Goal: Book appointment/travel/reservation

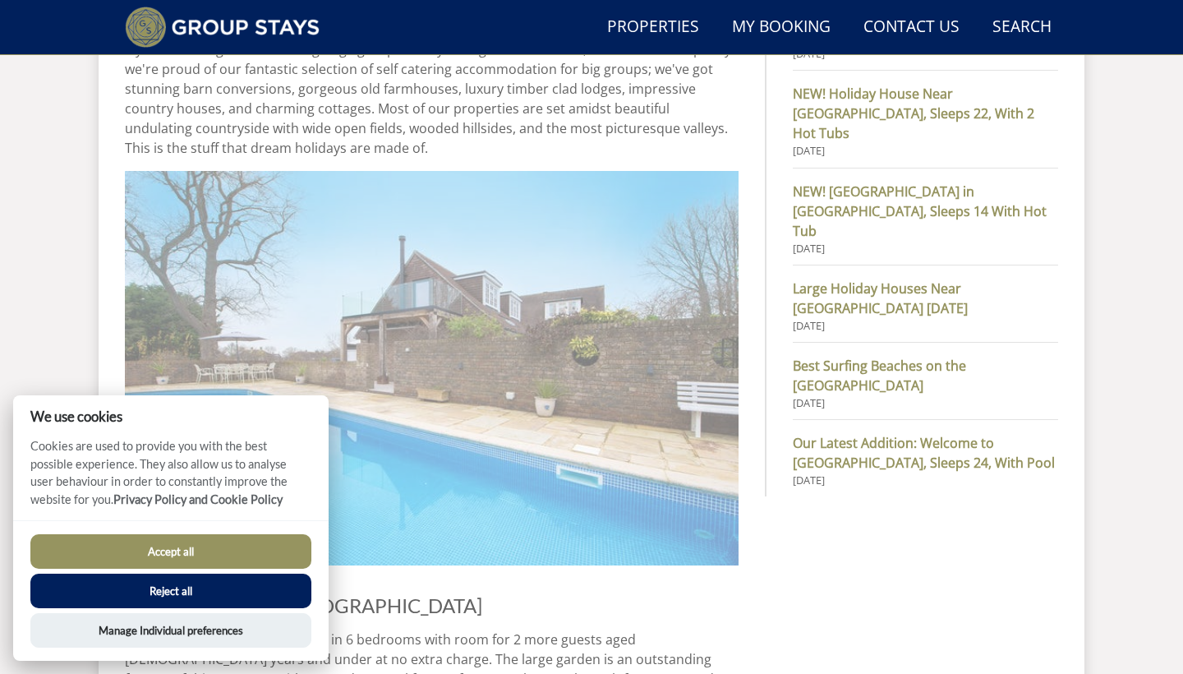
scroll to position [1013, 0]
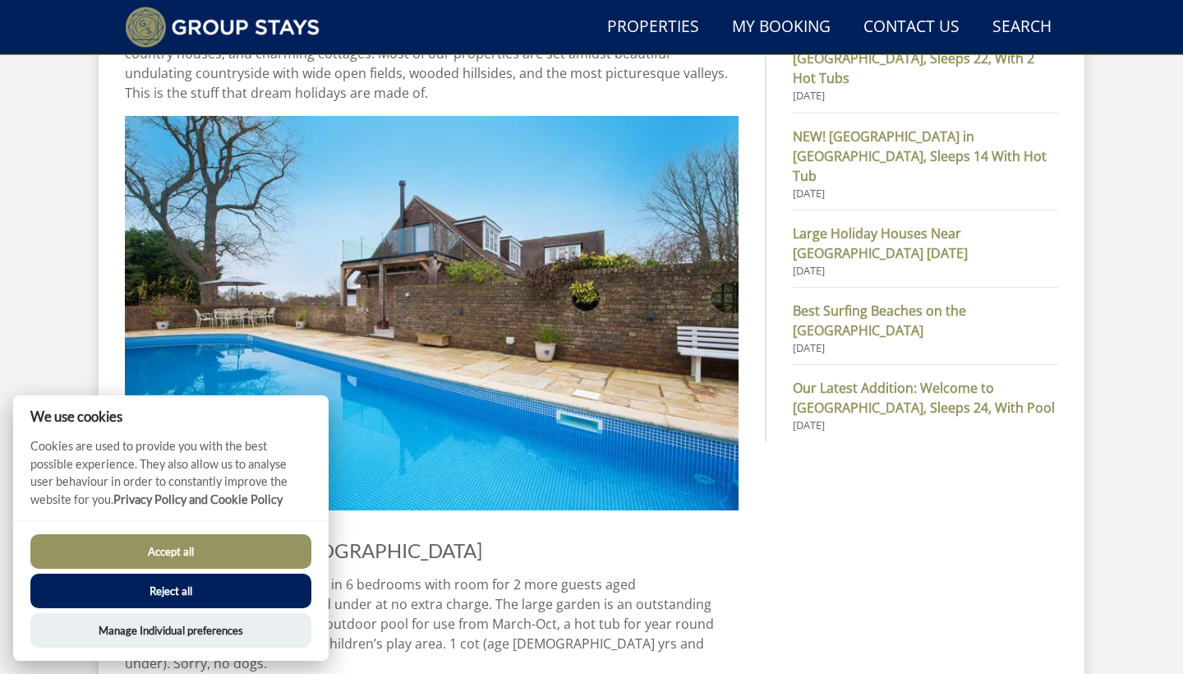
click at [169, 541] on button "Accept all" at bounding box center [170, 551] width 281 height 35
checkbox input "true"
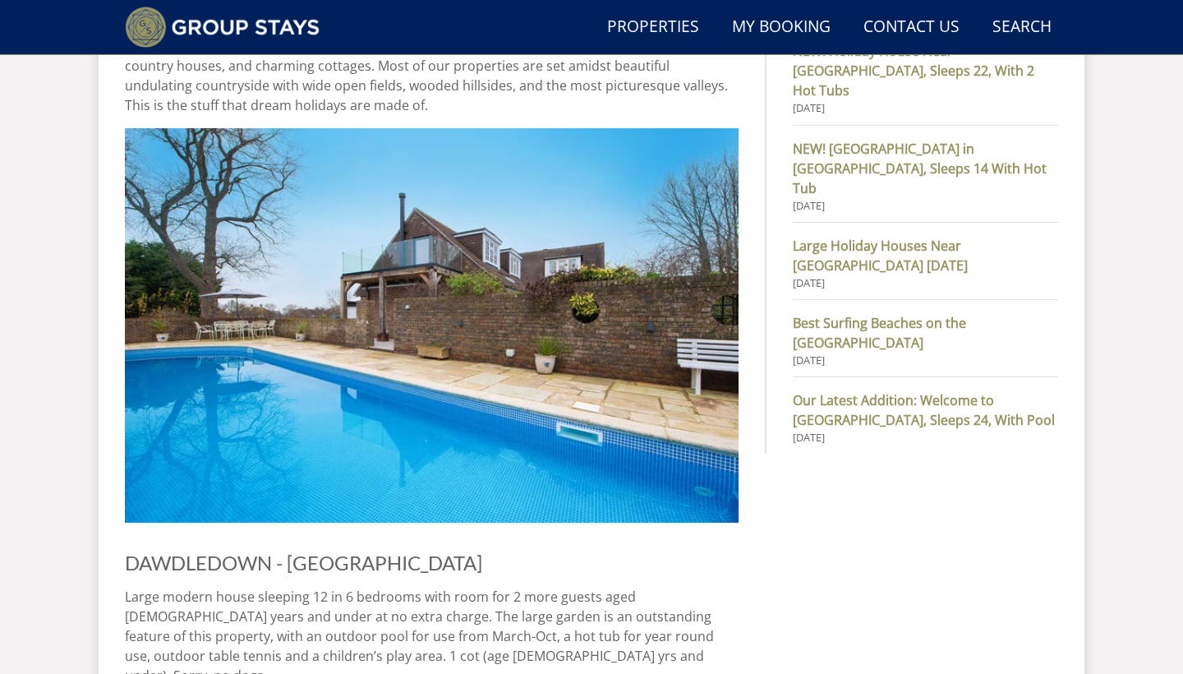
scroll to position [853, 0]
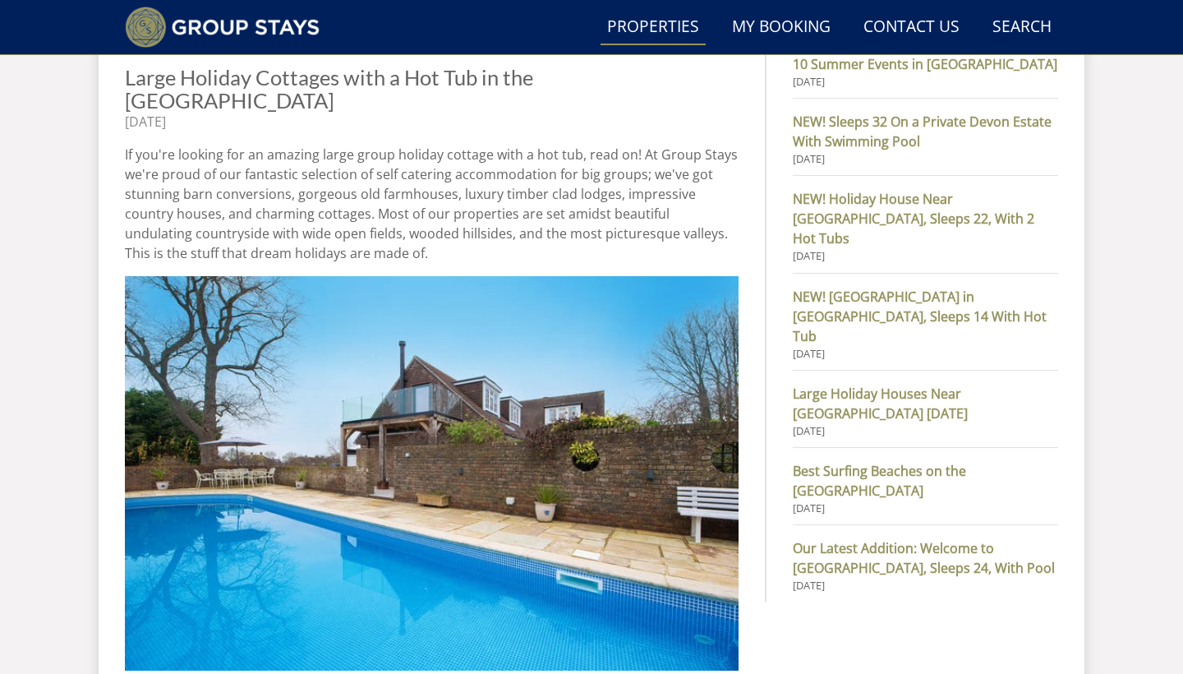
click at [664, 39] on link "Properties" at bounding box center [653, 27] width 105 height 37
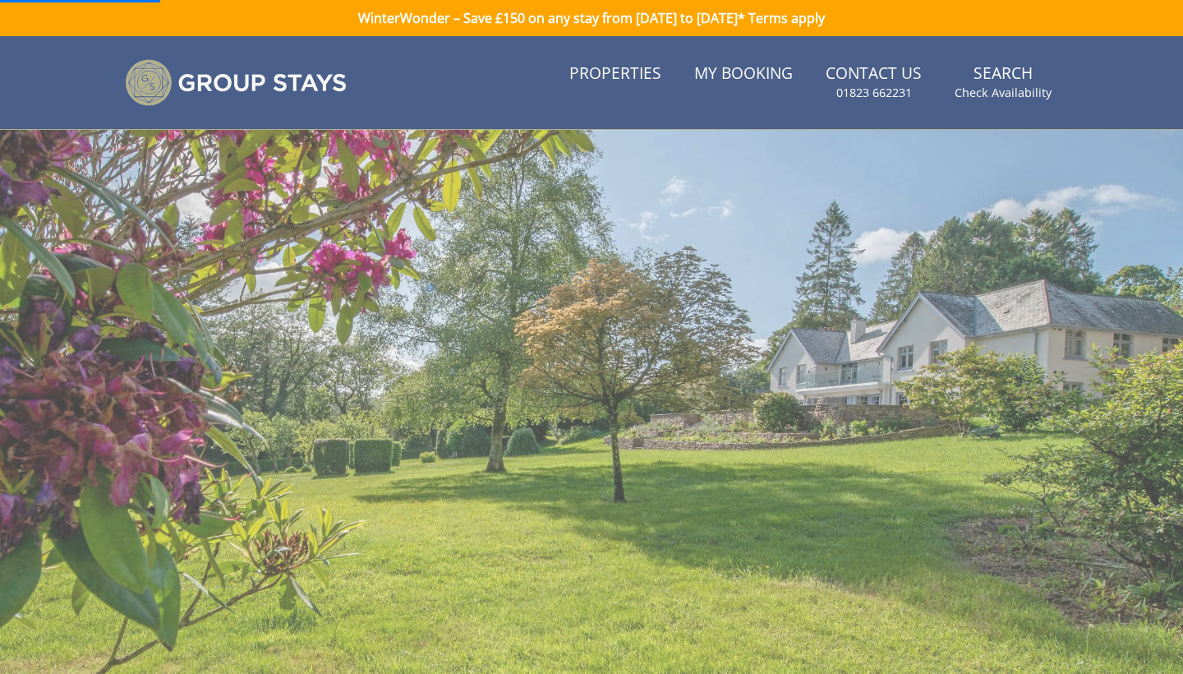
scroll to position [0, 0]
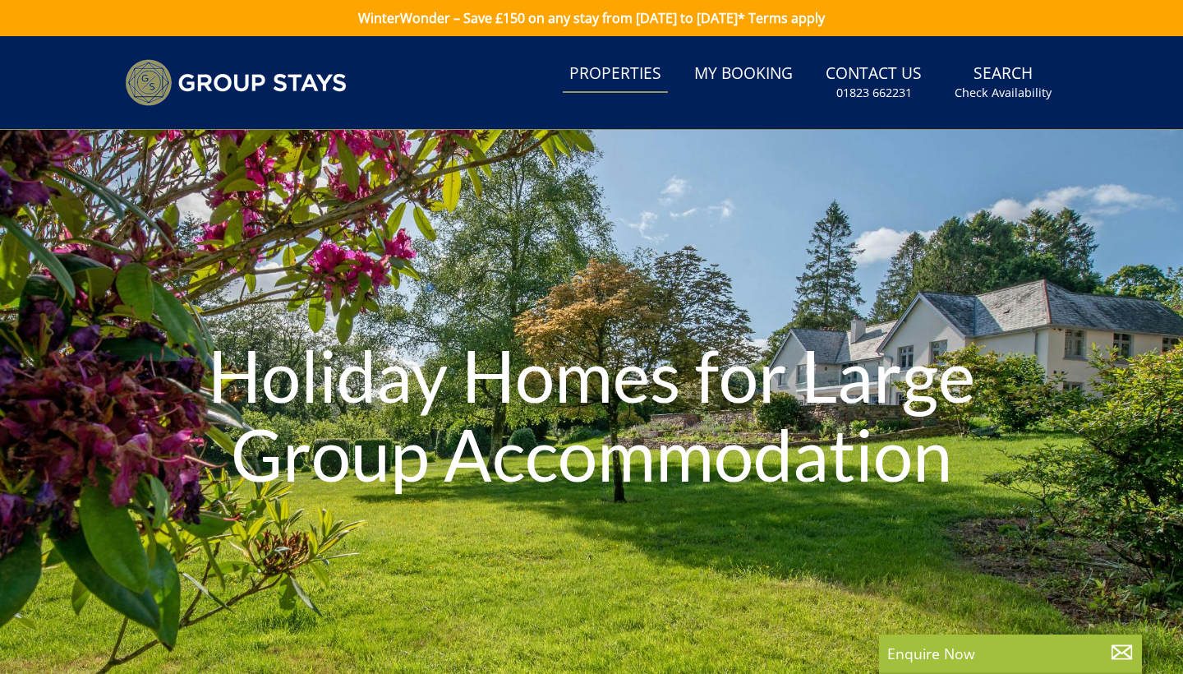
click at [656, 80] on link "Properties" at bounding box center [615, 74] width 105 height 37
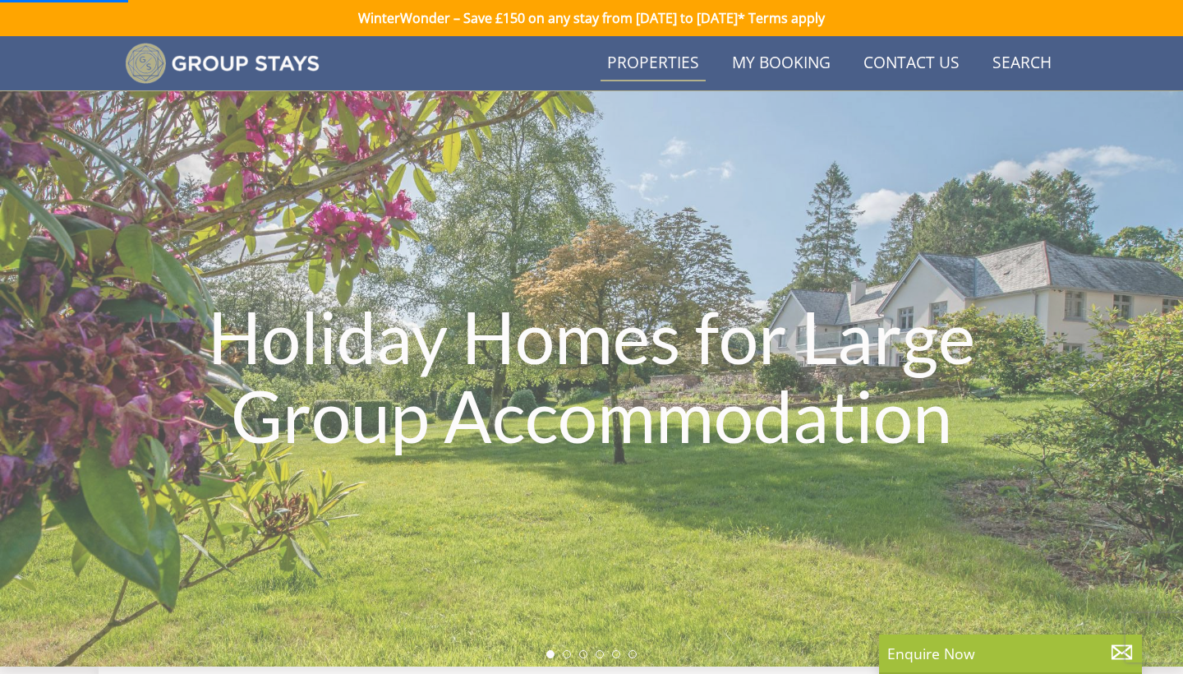
scroll to position [462, 0]
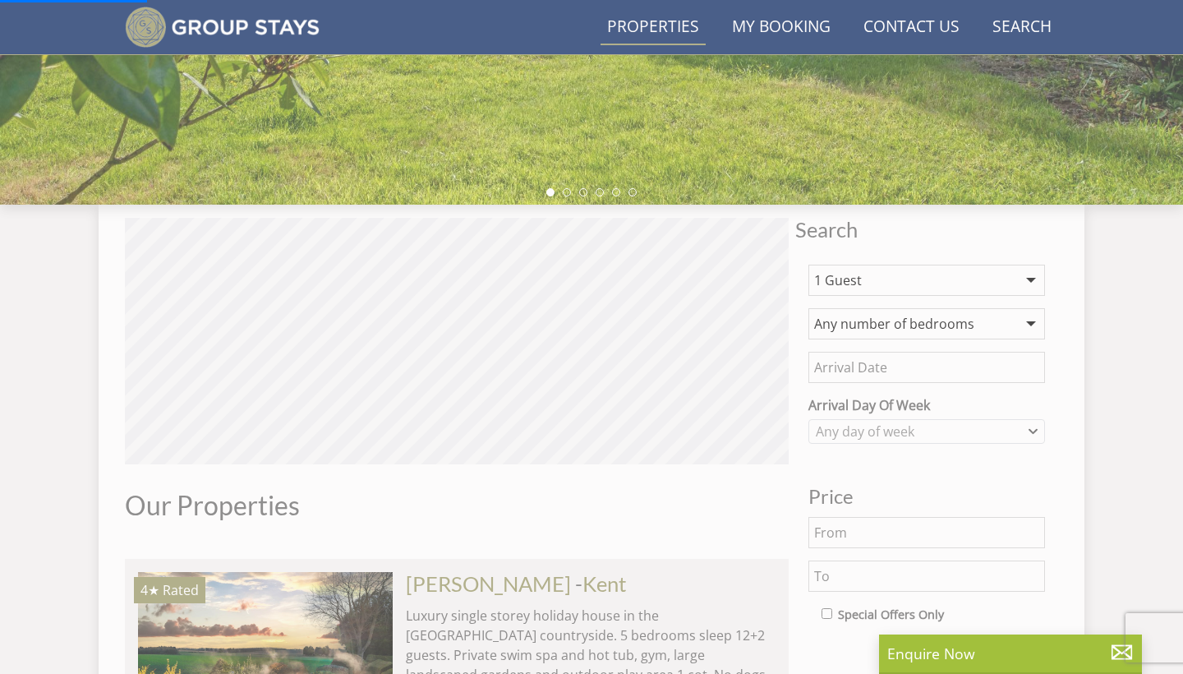
click at [901, 283] on select "1 Guest 2 Guests 3 Guests 4 Guests 5 Guests 6 Guests 7 Guests 8 Guests 9 Guests…" at bounding box center [926, 280] width 237 height 31
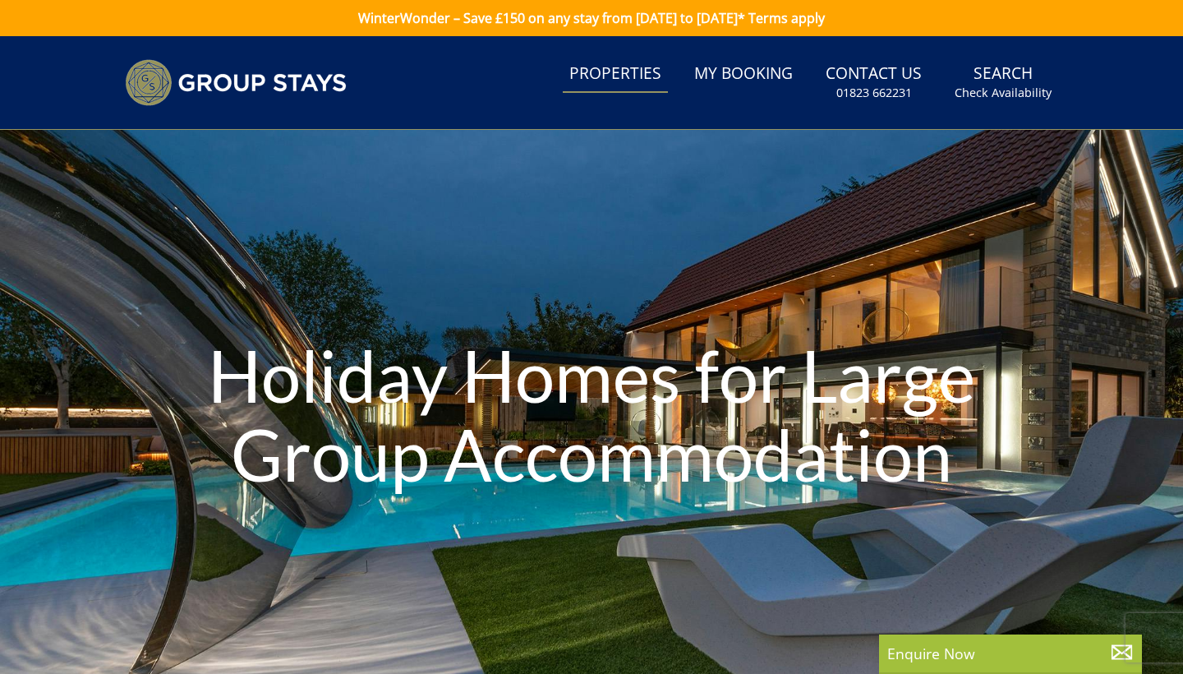
scroll to position [0, 0]
click at [1007, 81] on link "Search Check Availability" at bounding box center [1003, 82] width 110 height 53
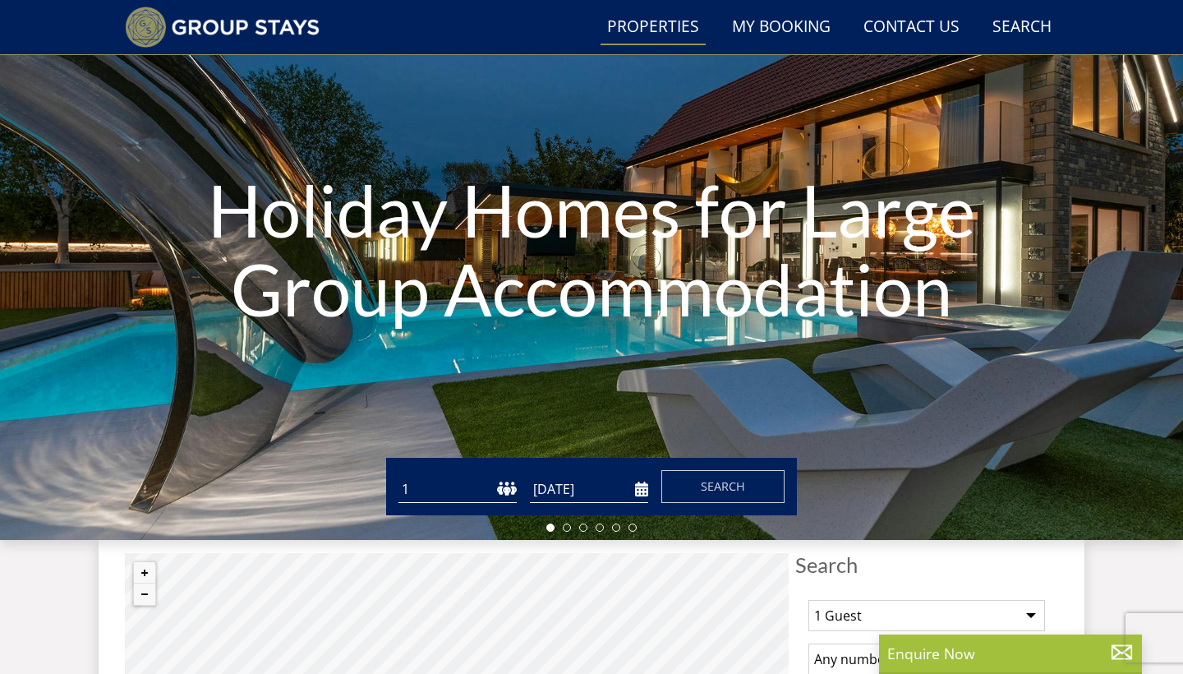
scroll to position [142, 0]
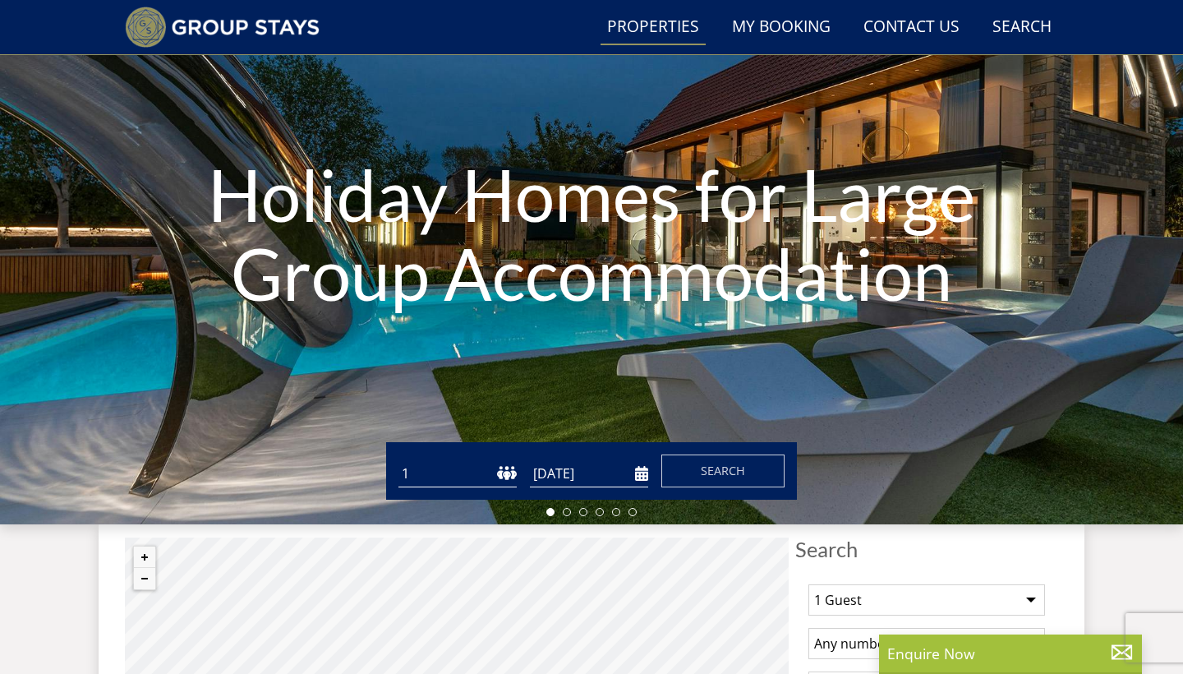
select select "17"
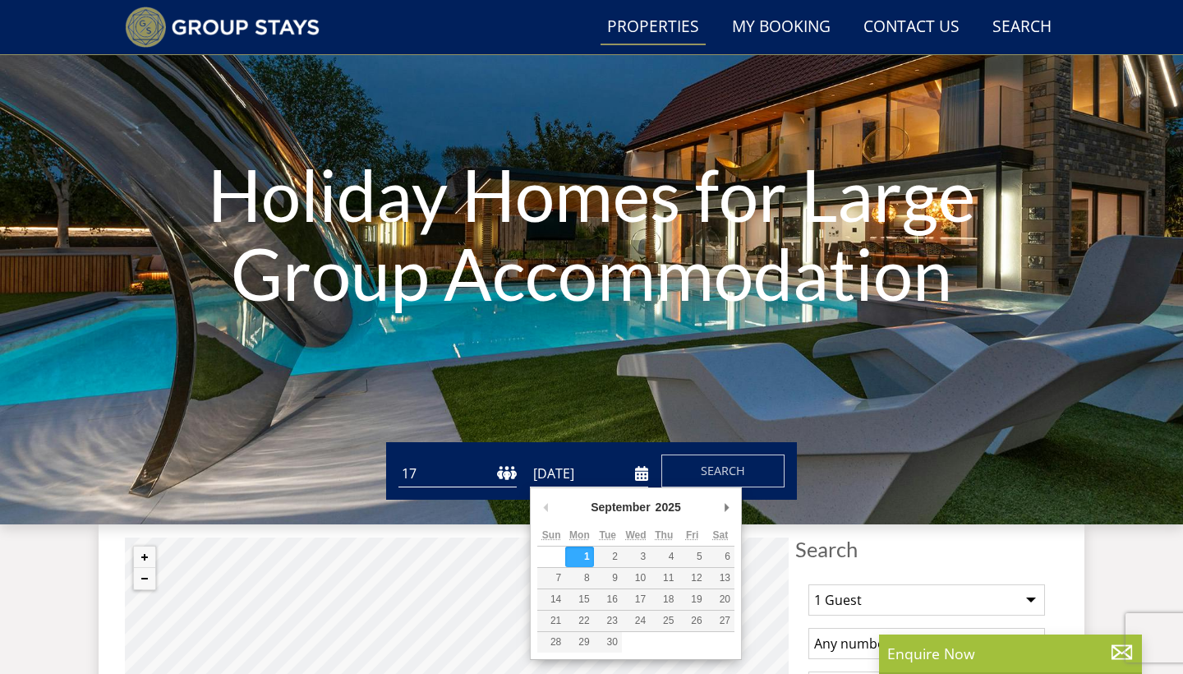
click at [641, 479] on input "[DATE]" at bounding box center [589, 473] width 118 height 27
type input "[DATE]"
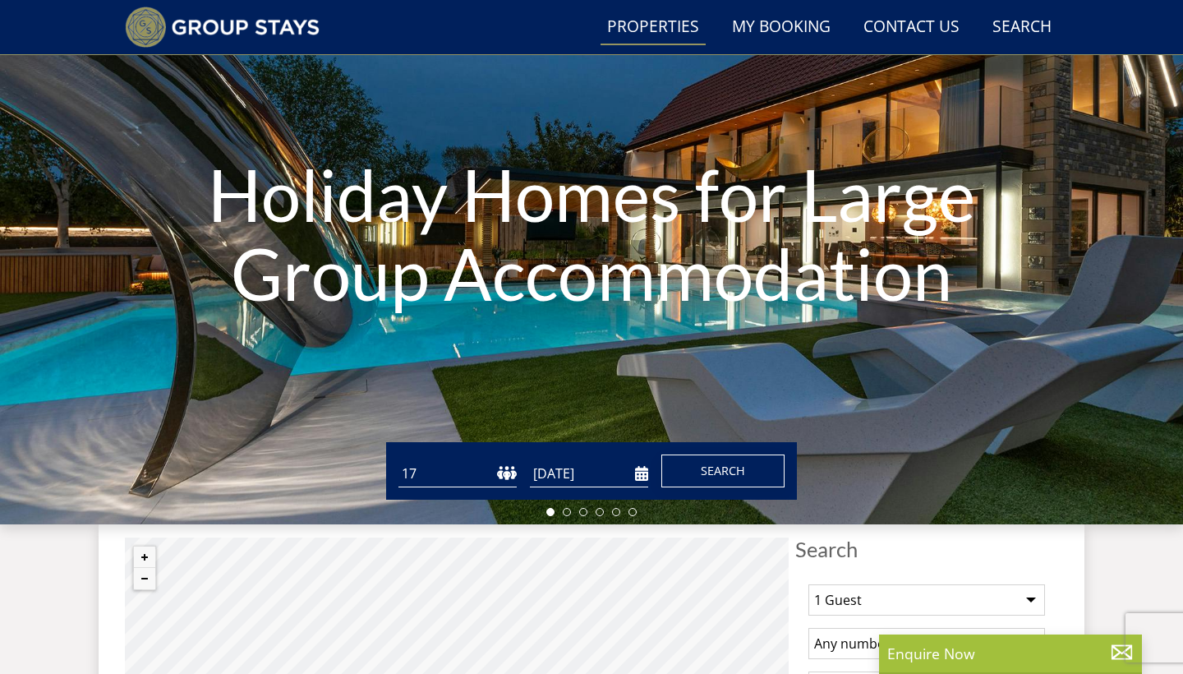
click at [709, 467] on span "Search" at bounding box center [723, 471] width 44 height 16
